Goal: Check status: Check status

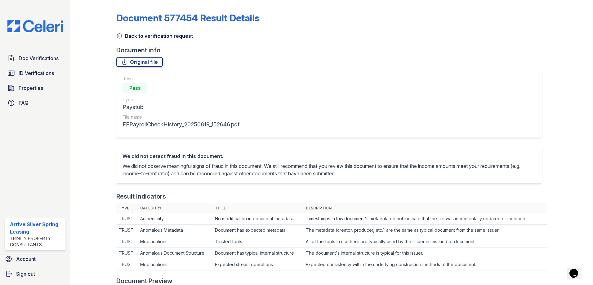
scroll to position [216, 0]
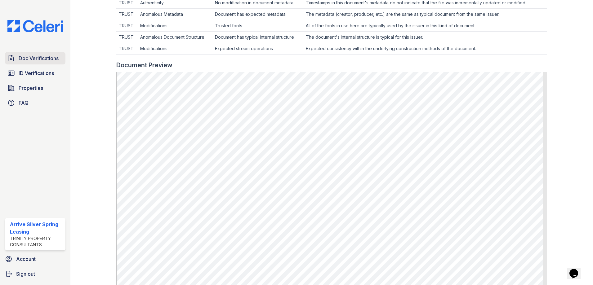
click at [47, 60] on span "Doc Verifications" at bounding box center [39, 58] width 40 height 7
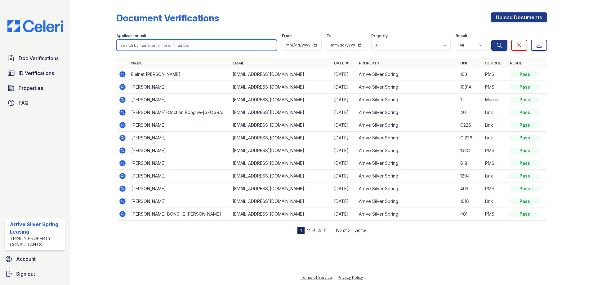
click at [140, 43] on input "search" at bounding box center [196, 45] width 161 height 11
type input "ber"
click at [491, 40] on button "Search" at bounding box center [499, 45] width 16 height 11
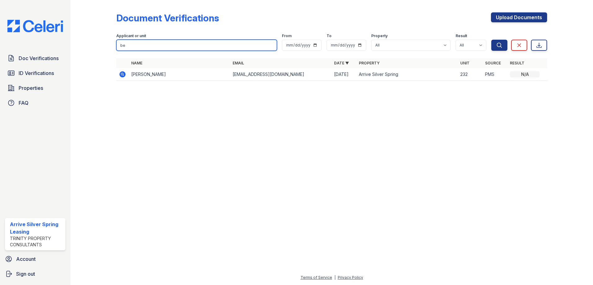
type input "b"
type input "[PERSON_NAME]"
click at [491, 40] on button "Search" at bounding box center [499, 45] width 16 height 11
click at [122, 74] on icon at bounding box center [122, 74] width 2 height 2
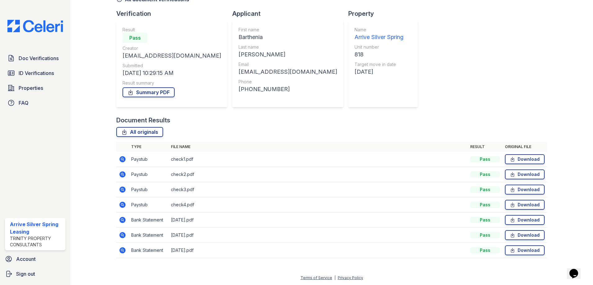
scroll to position [37, 0]
click at [122, 160] on icon at bounding box center [122, 158] width 7 height 7
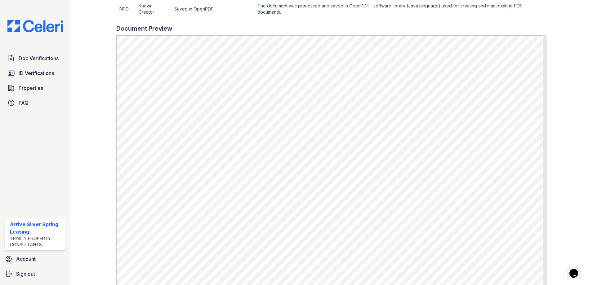
scroll to position [225, 0]
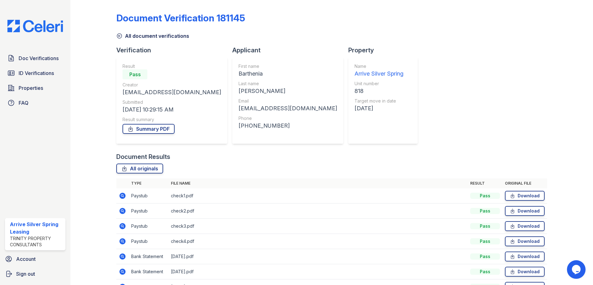
click at [122, 211] on icon at bounding box center [122, 211] width 2 height 2
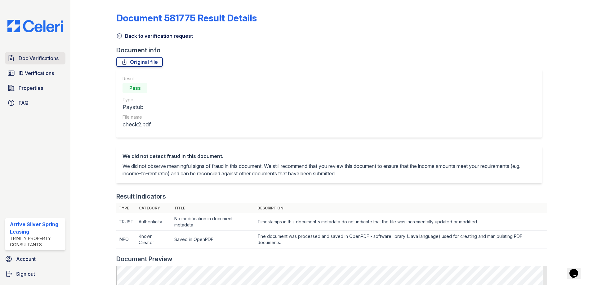
click at [49, 55] on span "Doc Verifications" at bounding box center [39, 58] width 40 height 7
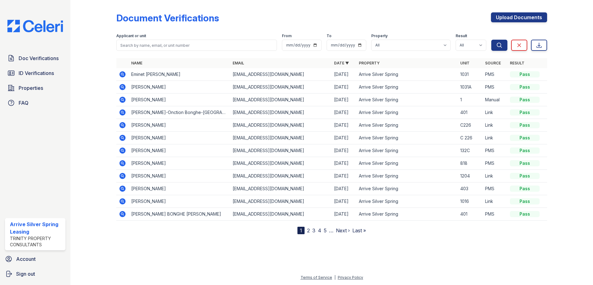
click at [123, 87] on icon at bounding box center [122, 86] width 7 height 7
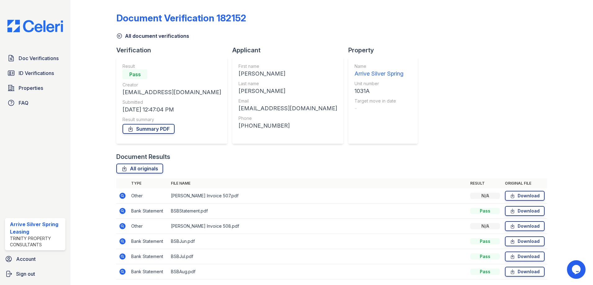
scroll to position [22, 0]
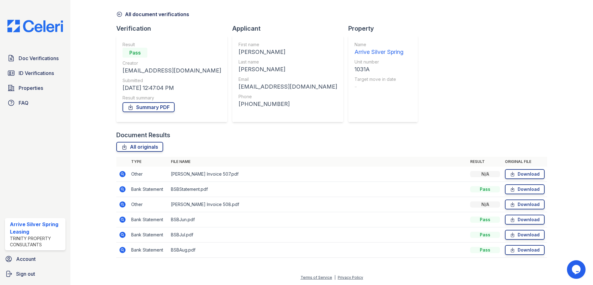
click at [123, 204] on icon at bounding box center [122, 204] width 7 height 7
